Goal: Task Accomplishment & Management: Use online tool/utility

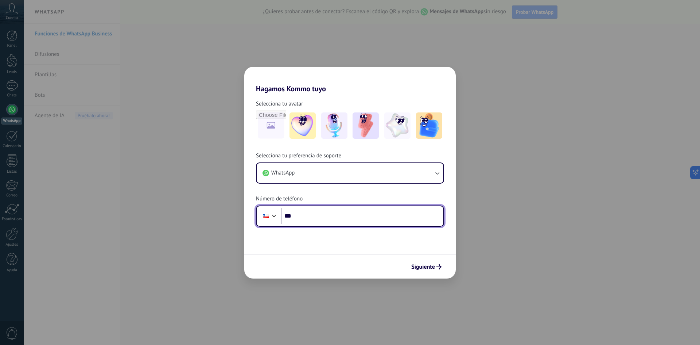
click at [312, 215] on input "***" at bounding box center [362, 216] width 163 height 17
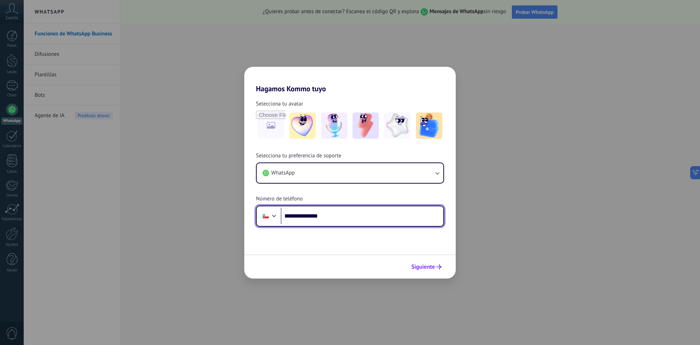
type input "**********"
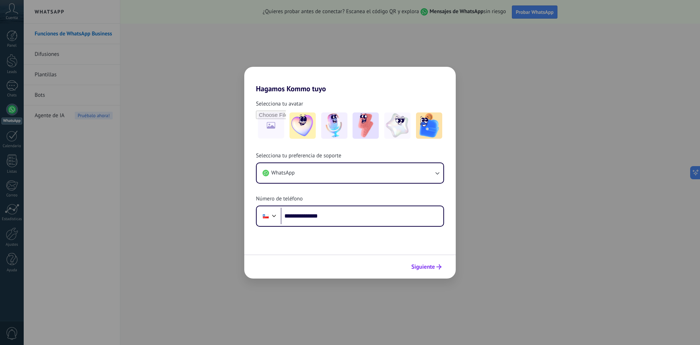
click at [433, 268] on span "Siguiente" at bounding box center [424, 266] width 24 height 5
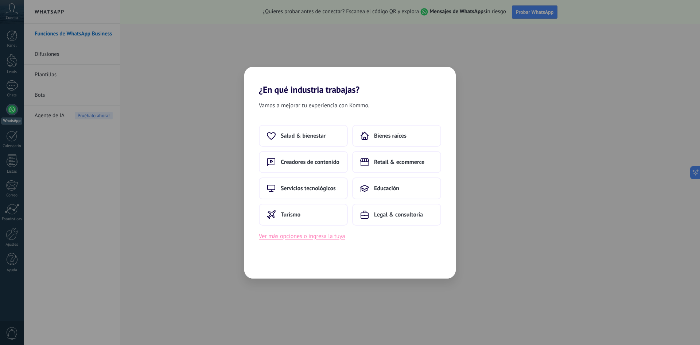
click at [305, 235] on button "Ver más opciones o ingresa la tuya" at bounding box center [302, 235] width 86 height 9
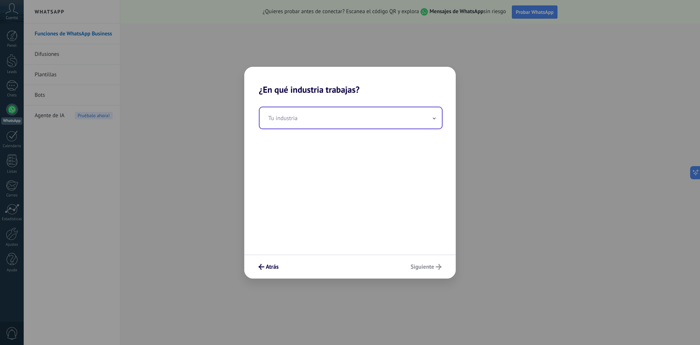
click at [311, 122] on input "text" at bounding box center [351, 117] width 182 height 21
type input "*"
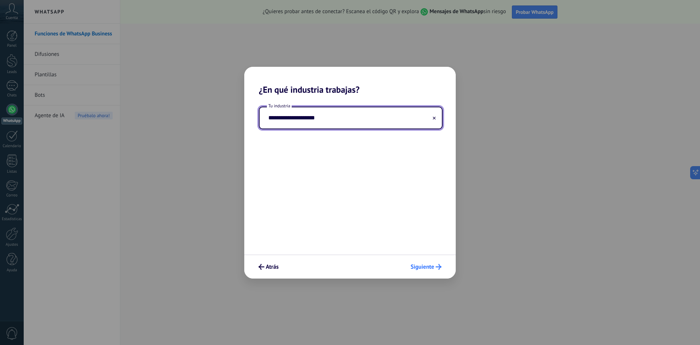
type input "**********"
click at [429, 264] on span "Siguiente" at bounding box center [423, 266] width 24 height 5
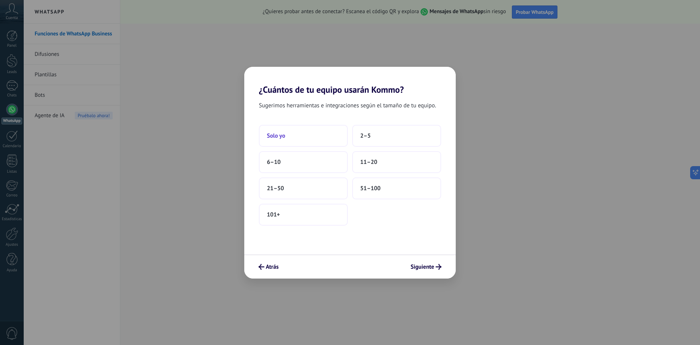
click at [287, 137] on button "Solo yo" at bounding box center [303, 136] width 89 height 22
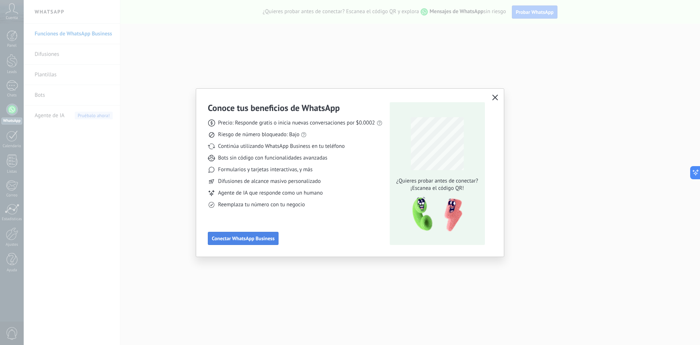
click at [258, 236] on span "Conectar WhatsApp Business" at bounding box center [243, 238] width 63 height 5
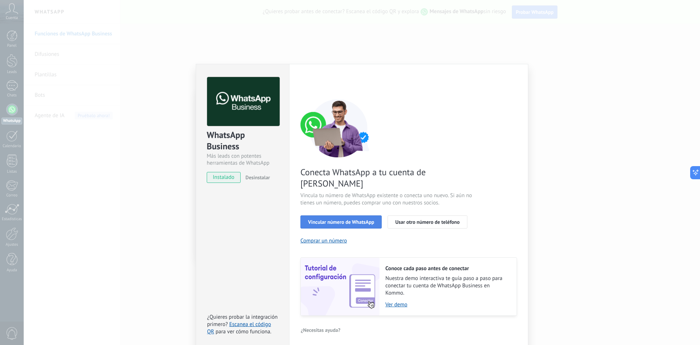
click at [359, 219] on span "Vincular número de WhatsApp" at bounding box center [341, 221] width 66 height 5
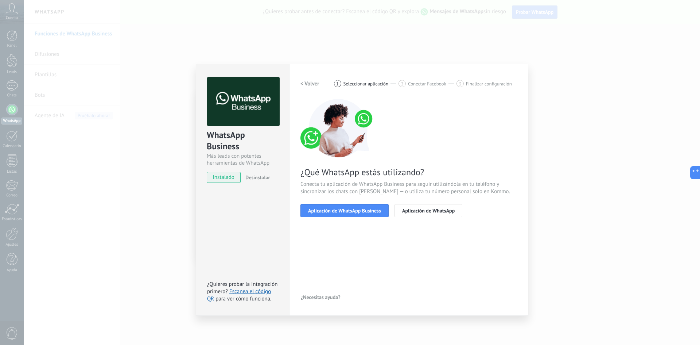
click at [359, 211] on span "Aplicación de WhatsApp Business" at bounding box center [344, 210] width 73 height 5
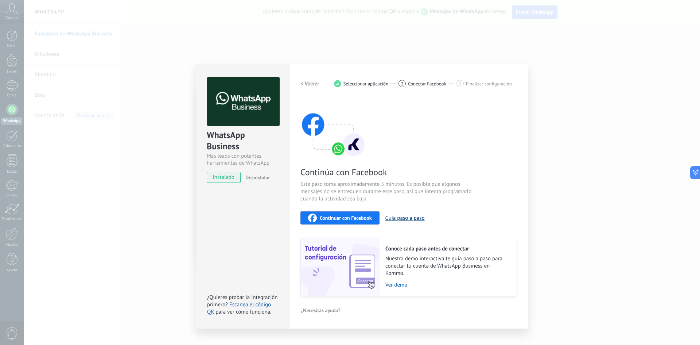
click at [414, 217] on button "Guía paso a paso" at bounding box center [405, 218] width 39 height 7
click at [399, 286] on link "Ver demo" at bounding box center [448, 284] width 124 height 7
click at [366, 214] on div "Continuar con Facebook" at bounding box center [340, 217] width 64 height 9
click at [240, 303] on link "Escanea el código QR" at bounding box center [239, 308] width 64 height 14
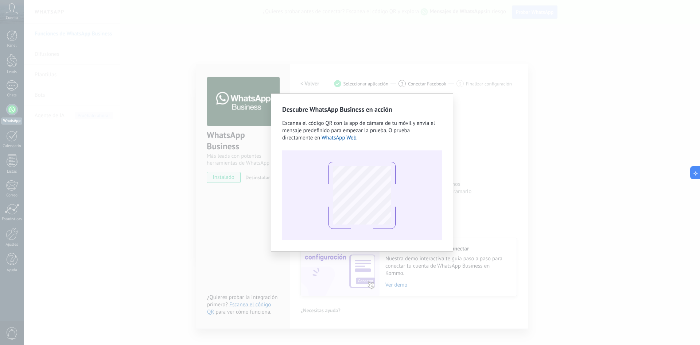
click at [395, 78] on div "Descubre WhatsApp Business en acción Escanea el código QR con la app de cámara …" at bounding box center [362, 172] width 677 height 345
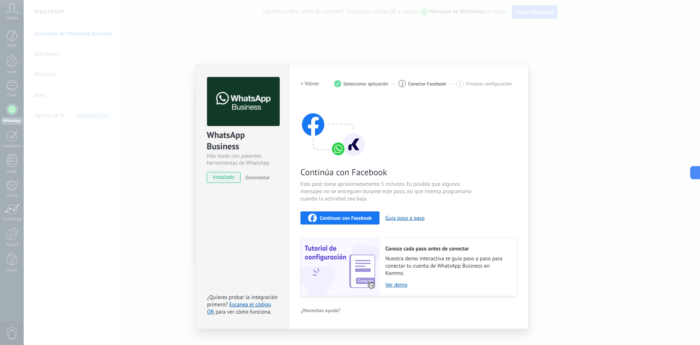
click at [321, 34] on div "WhatsApp Business Más leads con potentes herramientas de WhatsApp instalado Des…" at bounding box center [362, 172] width 677 height 345
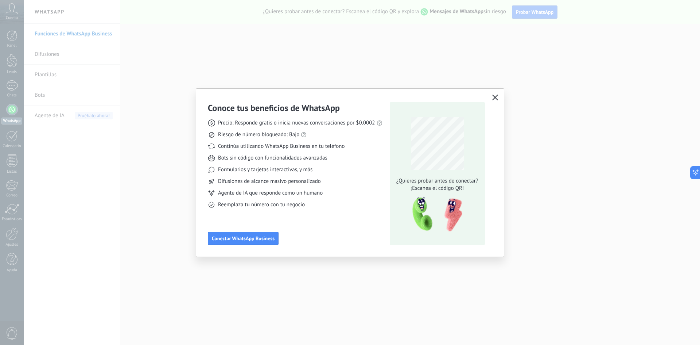
click at [497, 96] on icon "button" at bounding box center [496, 97] width 6 height 6
